Goal: Transaction & Acquisition: Purchase product/service

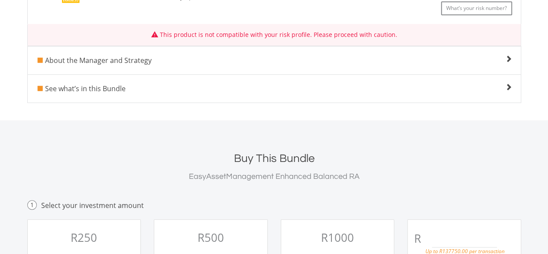
scroll to position [245, 0]
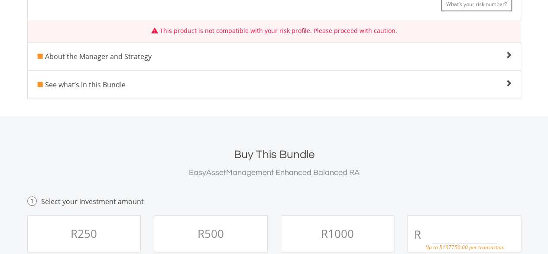
click at [509, 83] on span at bounding box center [509, 83] width 7 height 7
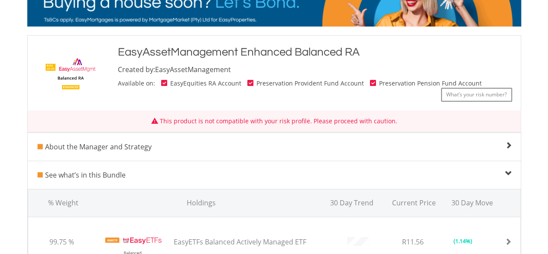
scroll to position [153, 0]
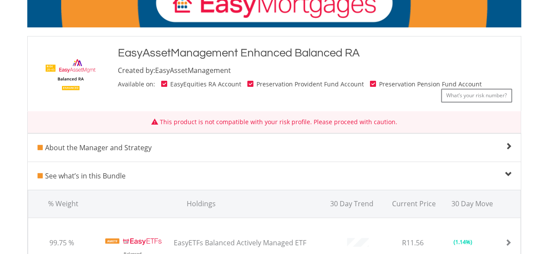
click at [508, 144] on span at bounding box center [509, 146] width 7 height 7
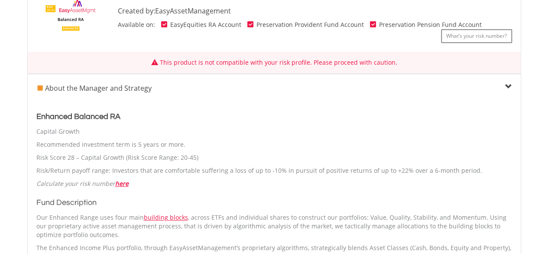
scroll to position [217, 0]
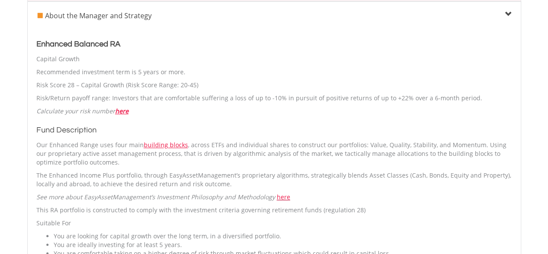
click at [27, 181] on div "About the Manager and Strategy Enhanced Balanced RA Capital Growth Recommended …" at bounding box center [274, 169] width 494 height 337
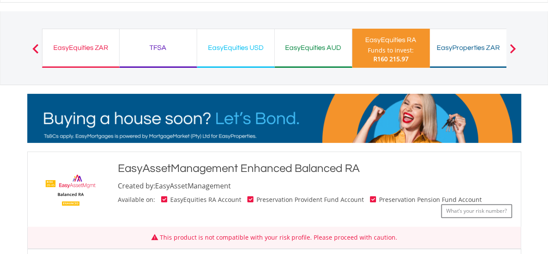
scroll to position [38, 0]
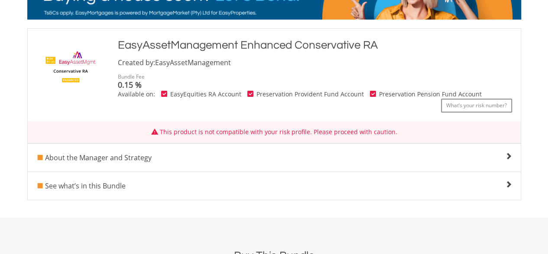
scroll to position [163, 0]
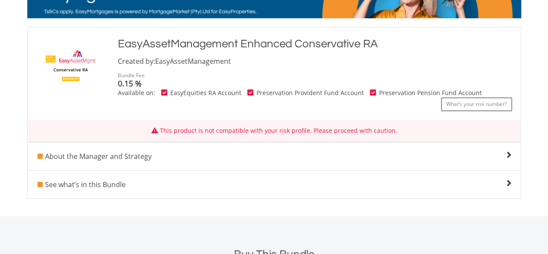
click at [506, 181] on span at bounding box center [509, 182] width 7 height 7
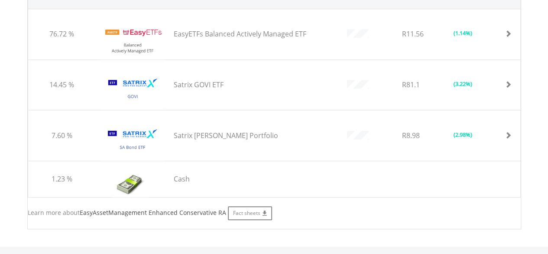
scroll to position [381, 0]
click at [389, 172] on div at bounding box center [422, 178] width 191 height 36
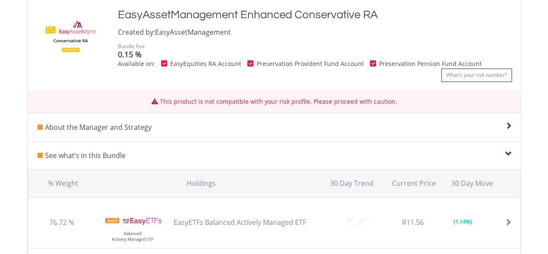
scroll to position [190, 0]
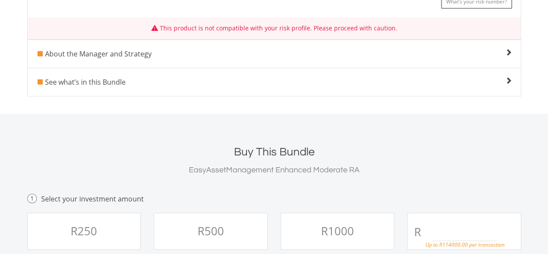
scroll to position [268, 0]
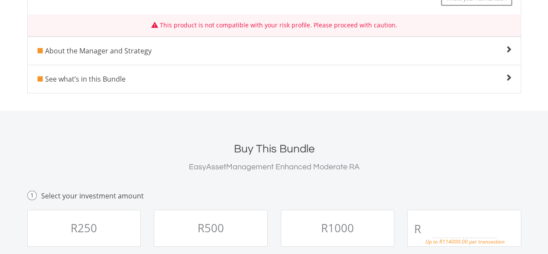
click at [288, 78] on div "See what’s in this Bundle" at bounding box center [274, 79] width 493 height 10
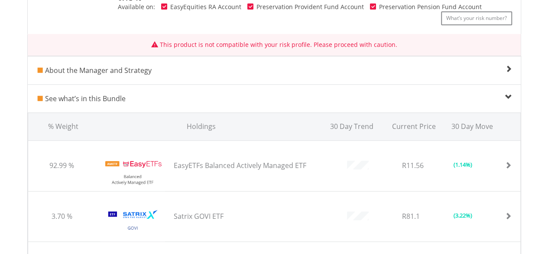
scroll to position [248, 0]
click at [509, 97] on span at bounding box center [509, 97] width 7 height 7
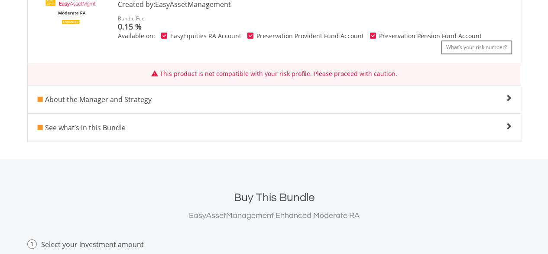
scroll to position [217, 0]
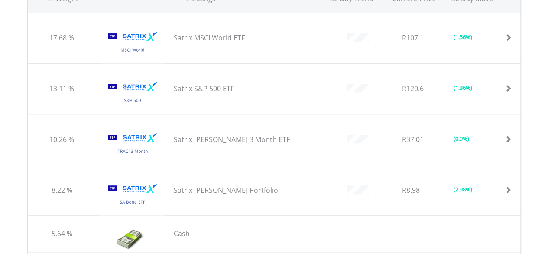
scroll to position [354, 0]
click at [509, 87] on span at bounding box center [508, 88] width 7 height 7
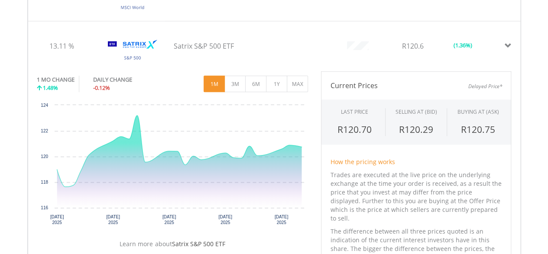
scroll to position [398, 0]
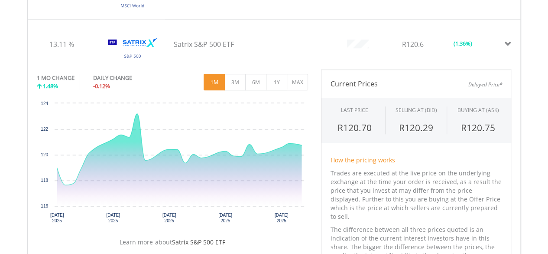
click at [506, 42] on span at bounding box center [508, 44] width 7 height 7
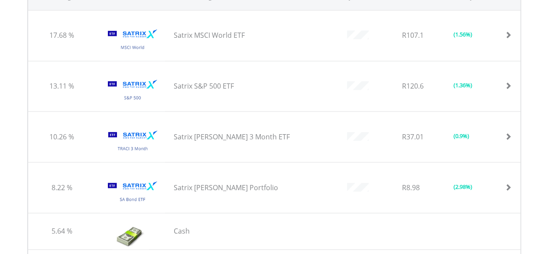
scroll to position [353, 0]
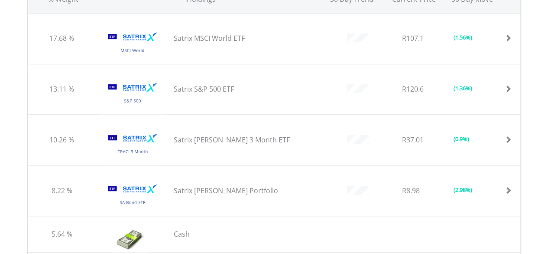
click at [510, 37] on span at bounding box center [508, 38] width 7 height 7
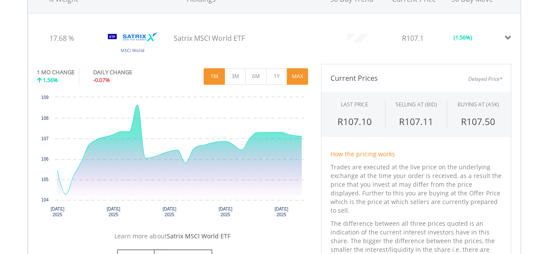
click at [301, 82] on button "MAX" at bounding box center [297, 76] width 21 height 16
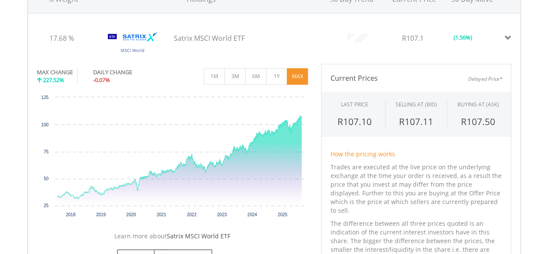
click at [507, 38] on span at bounding box center [508, 38] width 7 height 7
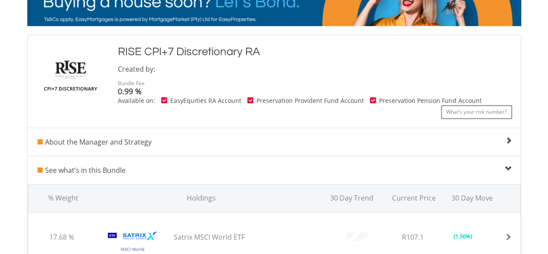
scroll to position [153, 0]
